Goal: Task Accomplishment & Management: Manage account settings

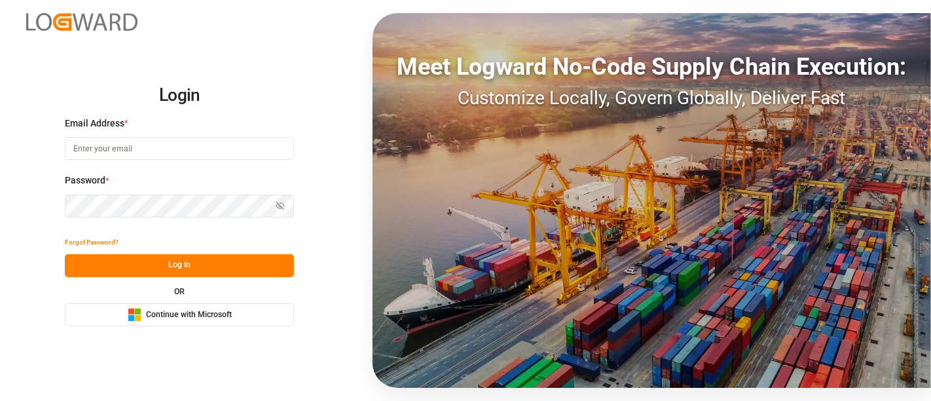
click at [183, 315] on span "Continue with Microsoft" at bounding box center [189, 315] width 86 height 12
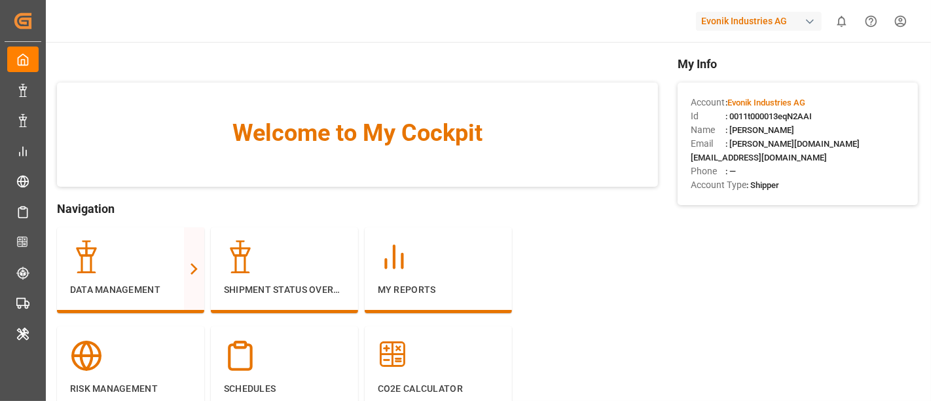
click at [909, 22] on div "Welcome, [PERSON_NAME]" at bounding box center [792, 21] width 278 height 43
click at [810, 25] on div "button" at bounding box center [809, 21] width 13 height 13
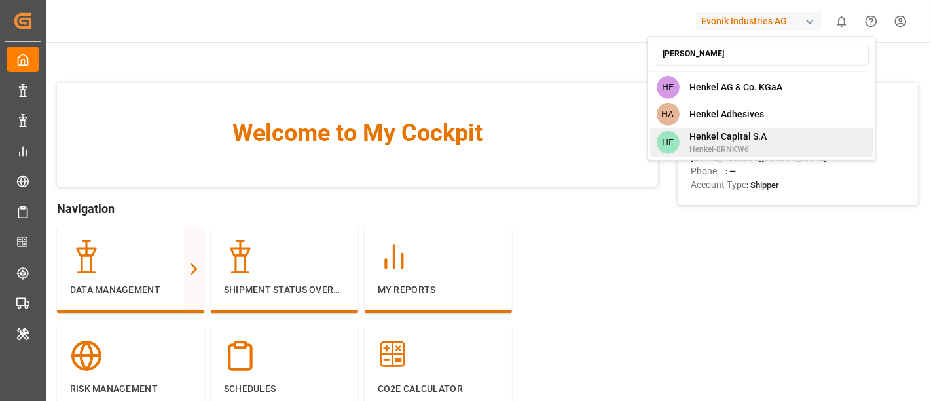
type input "[PERSON_NAME]"
click at [766, 137] on div "HE [PERSON_NAME] Capital [PERSON_NAME]-8RNKW6" at bounding box center [761, 142] width 223 height 29
